Goal: Transaction & Acquisition: Purchase product/service

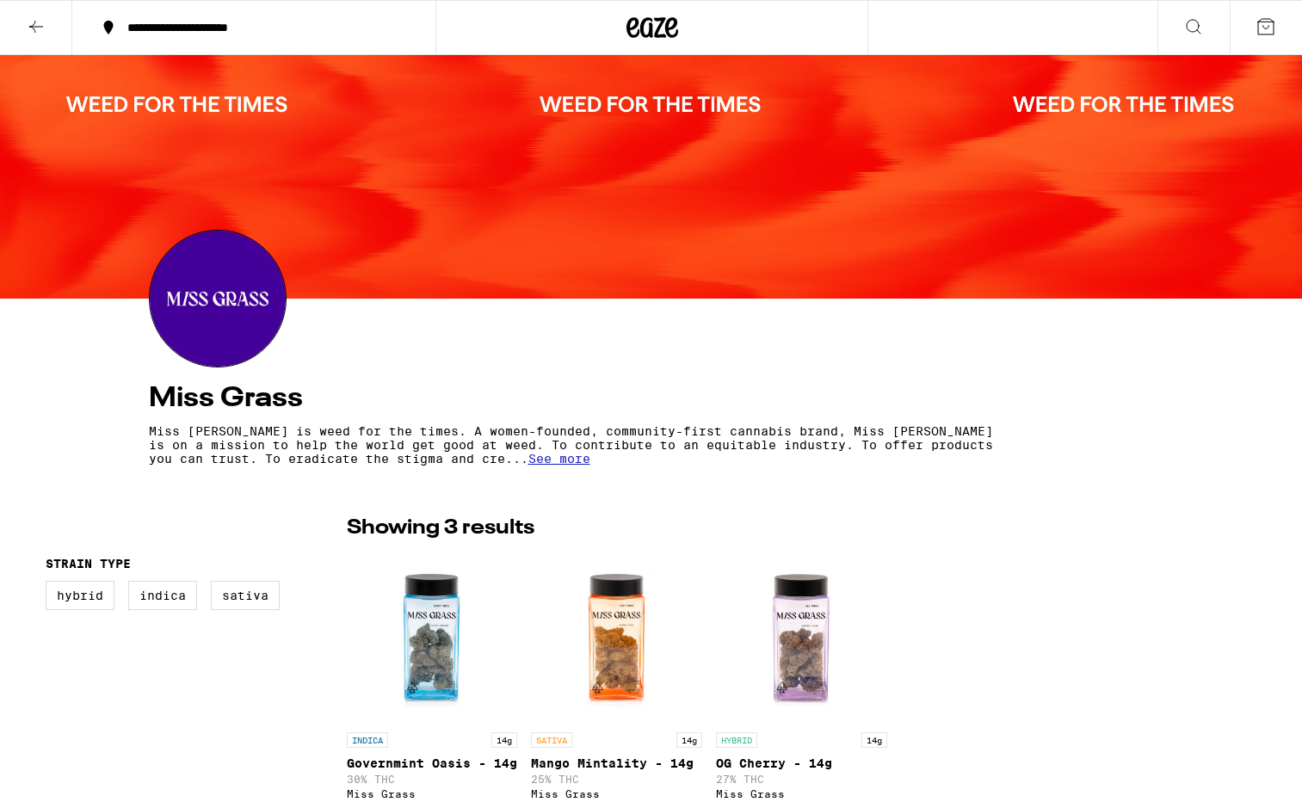
click at [658, 25] on icon at bounding box center [652, 27] width 26 height 21
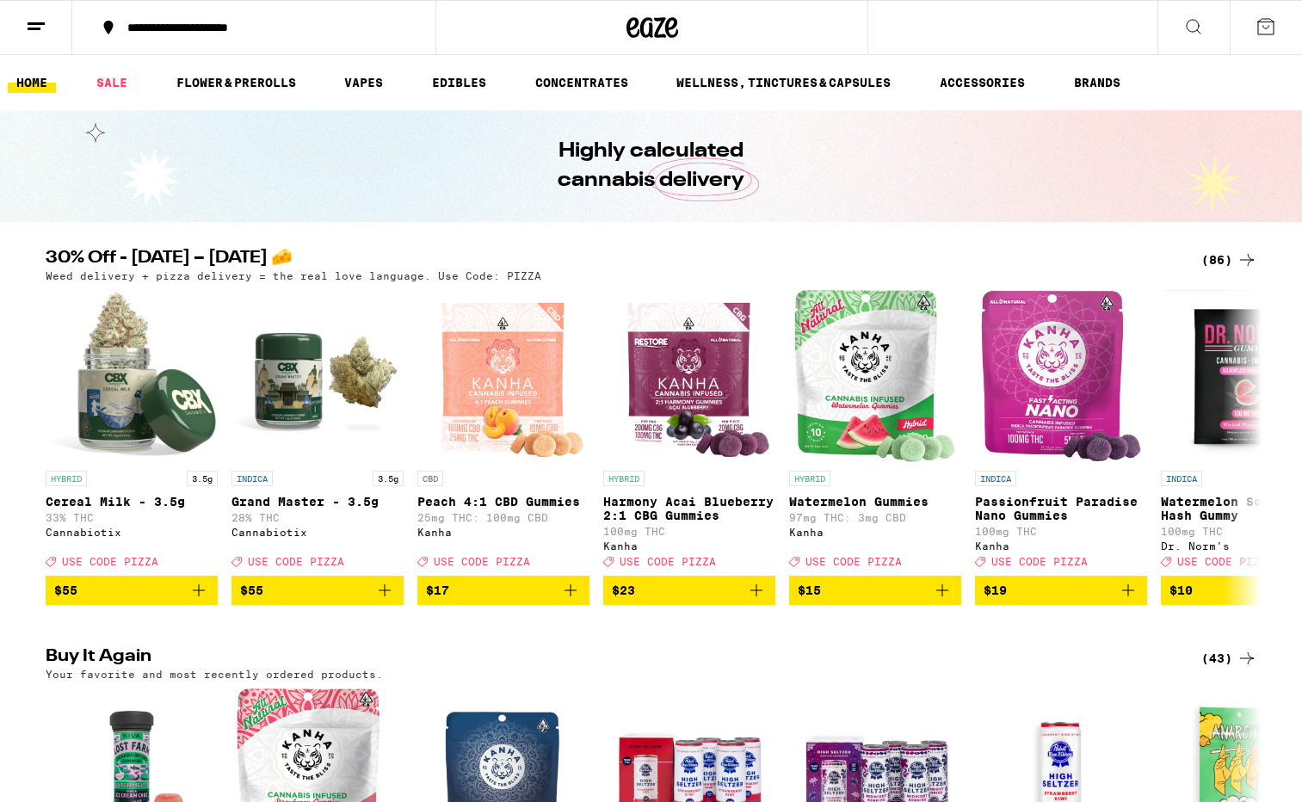
click at [1222, 256] on div "(86)" at bounding box center [1229, 259] width 56 height 21
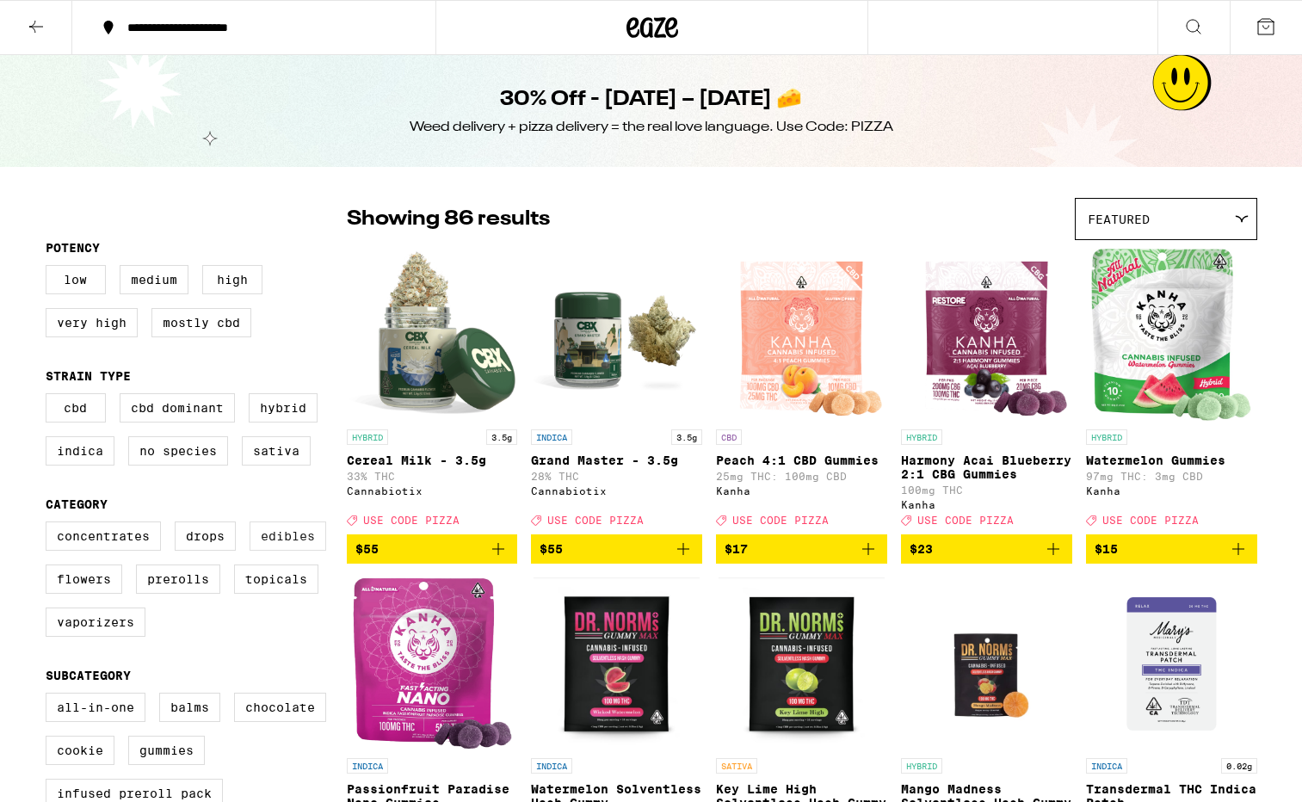
click at [290, 548] on label "Edibles" at bounding box center [287, 535] width 77 height 29
click at [50, 525] on input "Edibles" at bounding box center [49, 524] width 1 height 1
checkbox input "true"
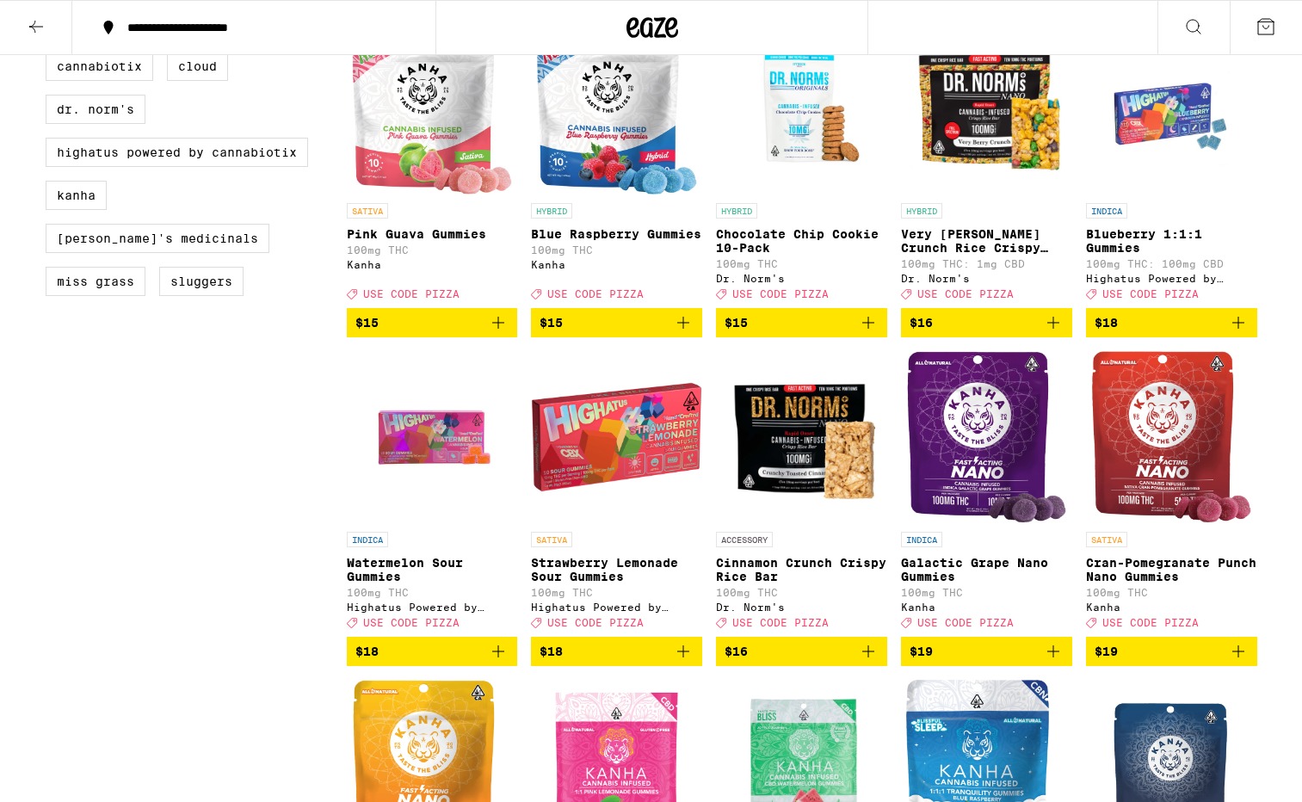
scroll to position [337, 0]
